Goal: Task Accomplishment & Management: Manage account settings

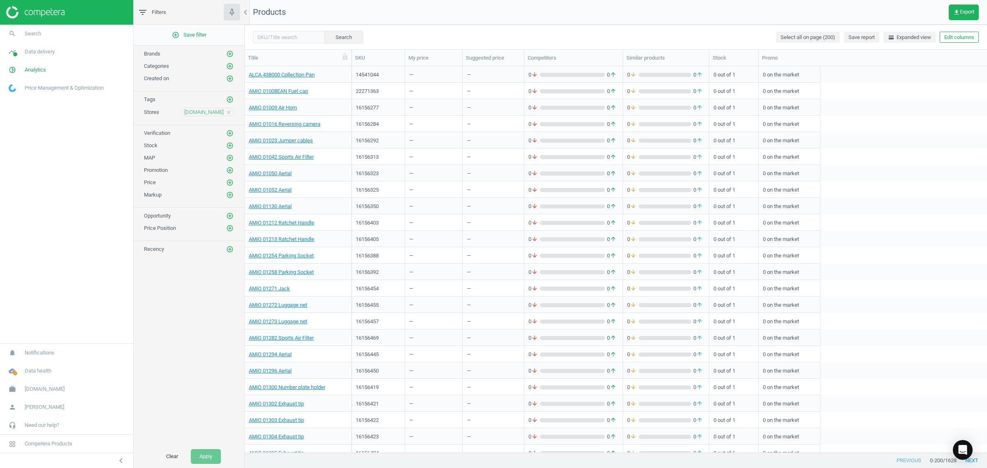
scroll to position [378, 735]
click at [54, 406] on span "[PERSON_NAME]" at bounding box center [44, 407] width 39 height 7
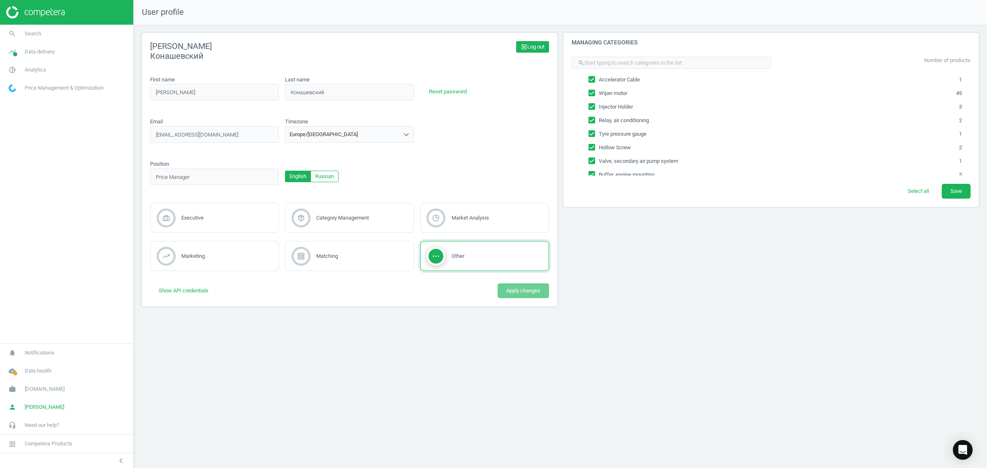
click at [539, 46] on span "exit_to_app Log out" at bounding box center [533, 46] width 24 height 7
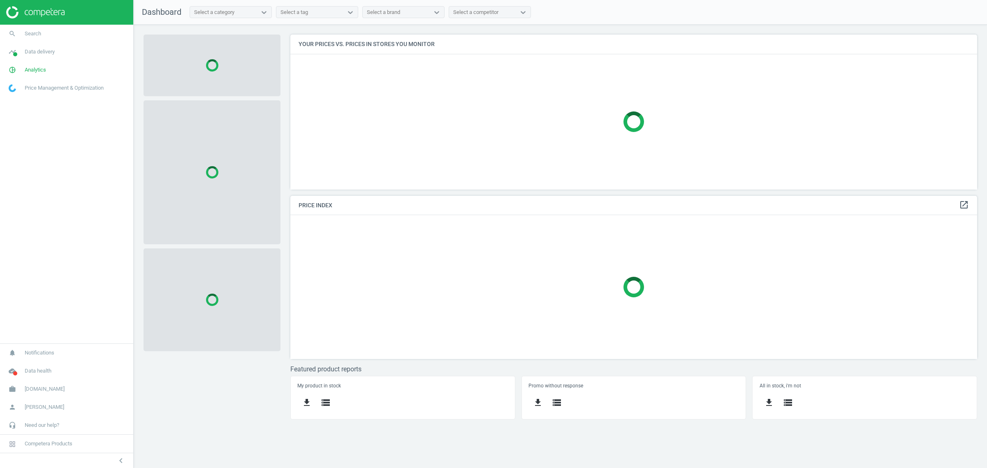
scroll to position [171, 703]
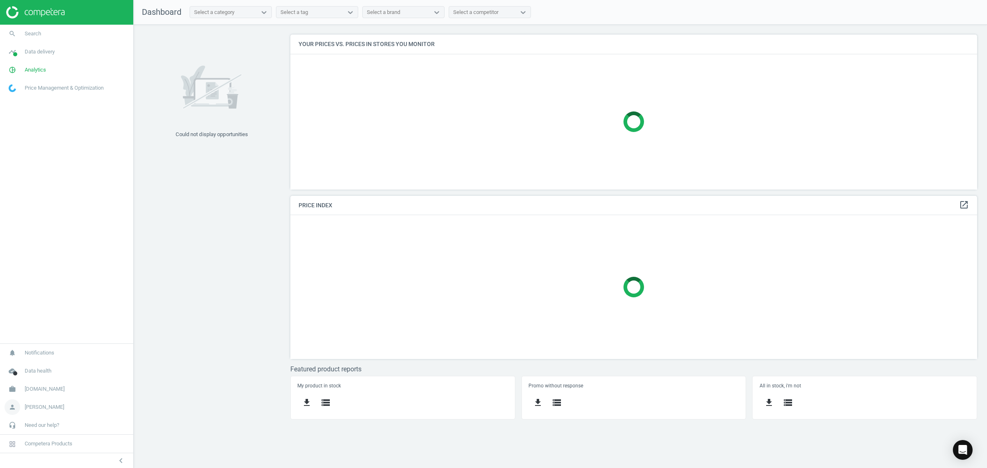
click at [36, 407] on span "[PERSON_NAME]" at bounding box center [44, 407] width 39 height 7
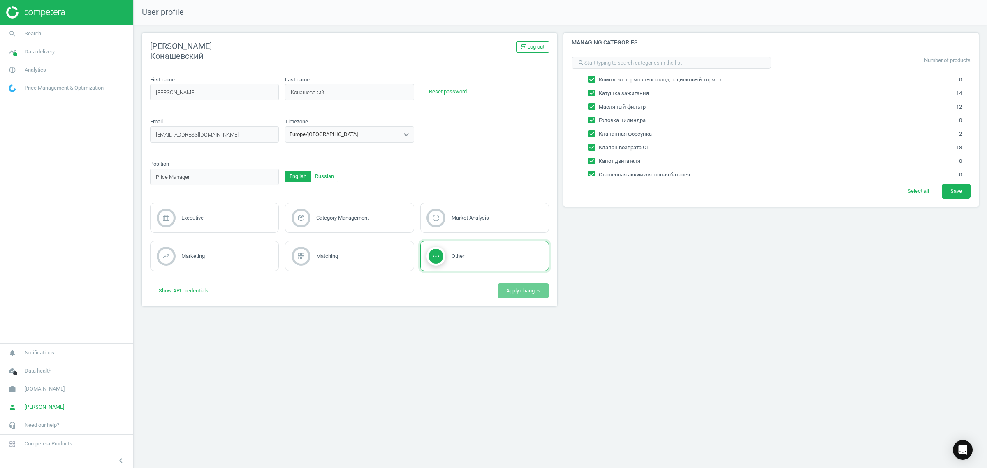
click at [530, 48] on span "exit_to_app Log out" at bounding box center [533, 46] width 24 height 7
click at [534, 44] on span "exit_to_app Log out" at bounding box center [533, 46] width 24 height 7
click at [525, 45] on icon "exit_to_app" at bounding box center [524, 47] width 7 height 7
click at [529, 46] on span "exit_to_app Log out" at bounding box center [533, 46] width 24 height 7
click at [644, 348] on div "User profile Александр Конашевский exit_to_app Log out First name Александр fir…" at bounding box center [561, 234] width 854 height 468
